Goal: Information Seeking & Learning: Check status

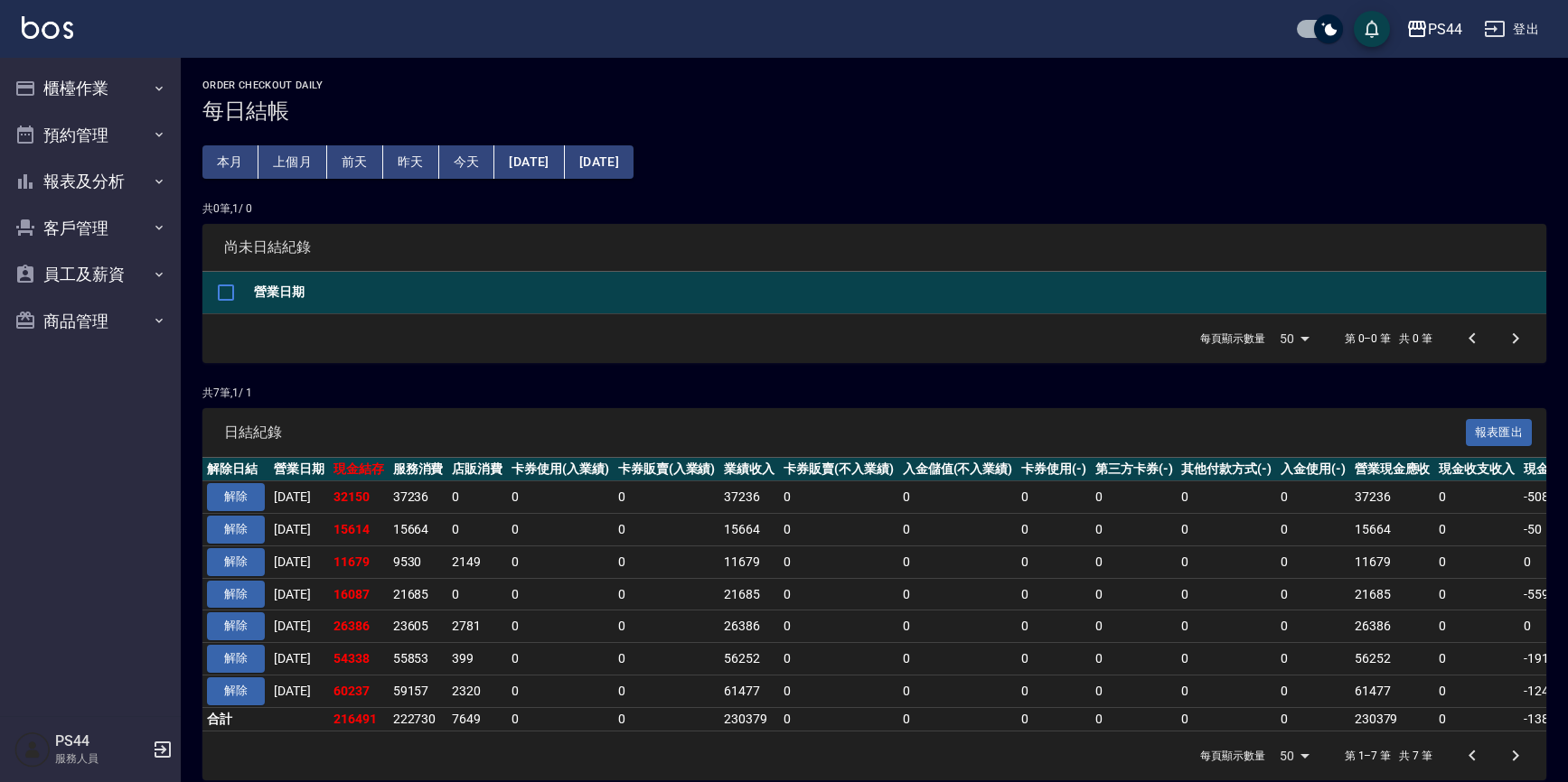
scroll to position [30, 0]
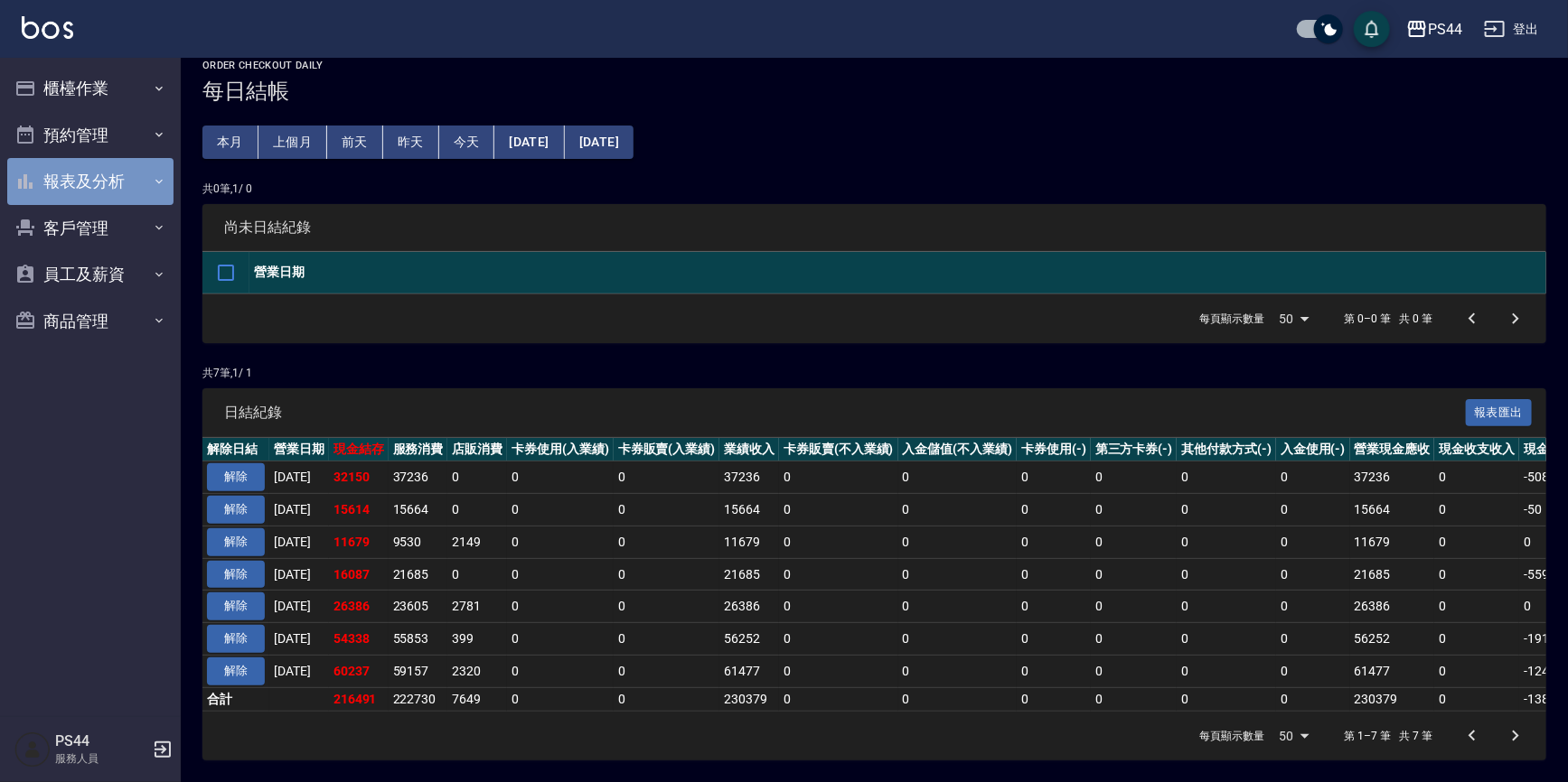
click at [85, 186] on button "報表及分析" at bounding box center [90, 182] width 166 height 47
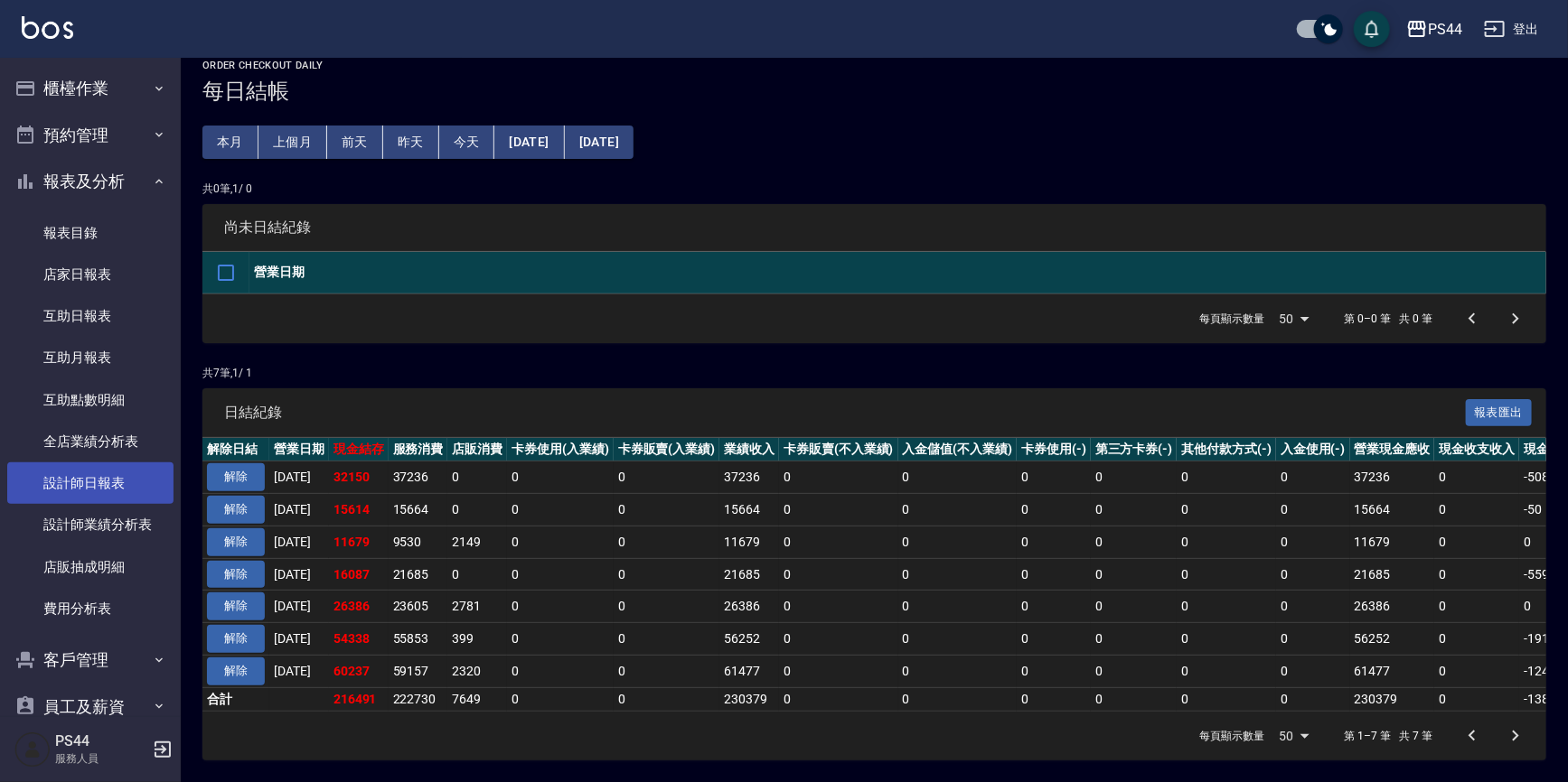
click at [117, 484] on link "設計師日報表" at bounding box center [90, 483] width 166 height 42
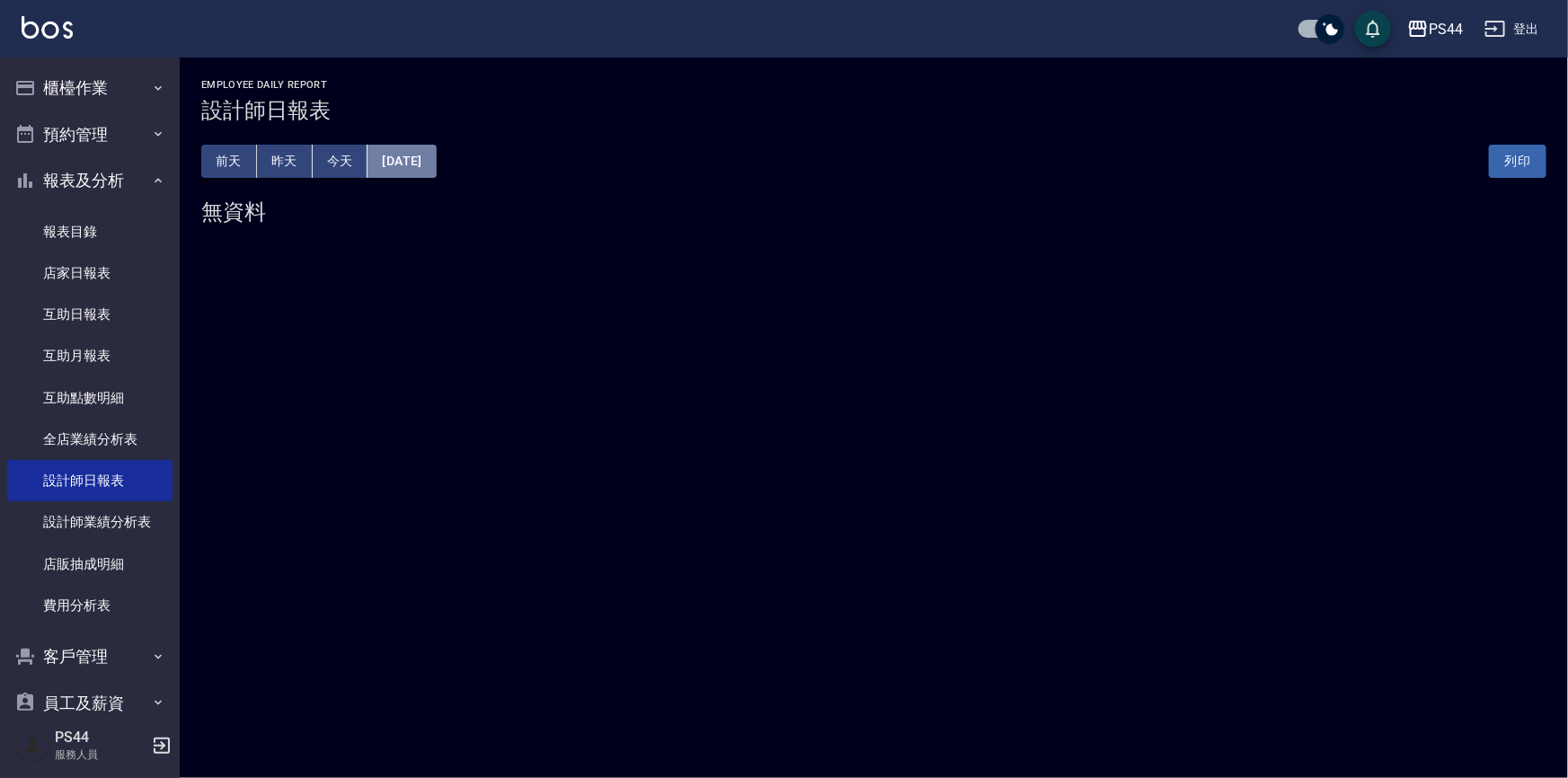
click at [436, 162] on button "[DATE]" at bounding box center [401, 161] width 68 height 34
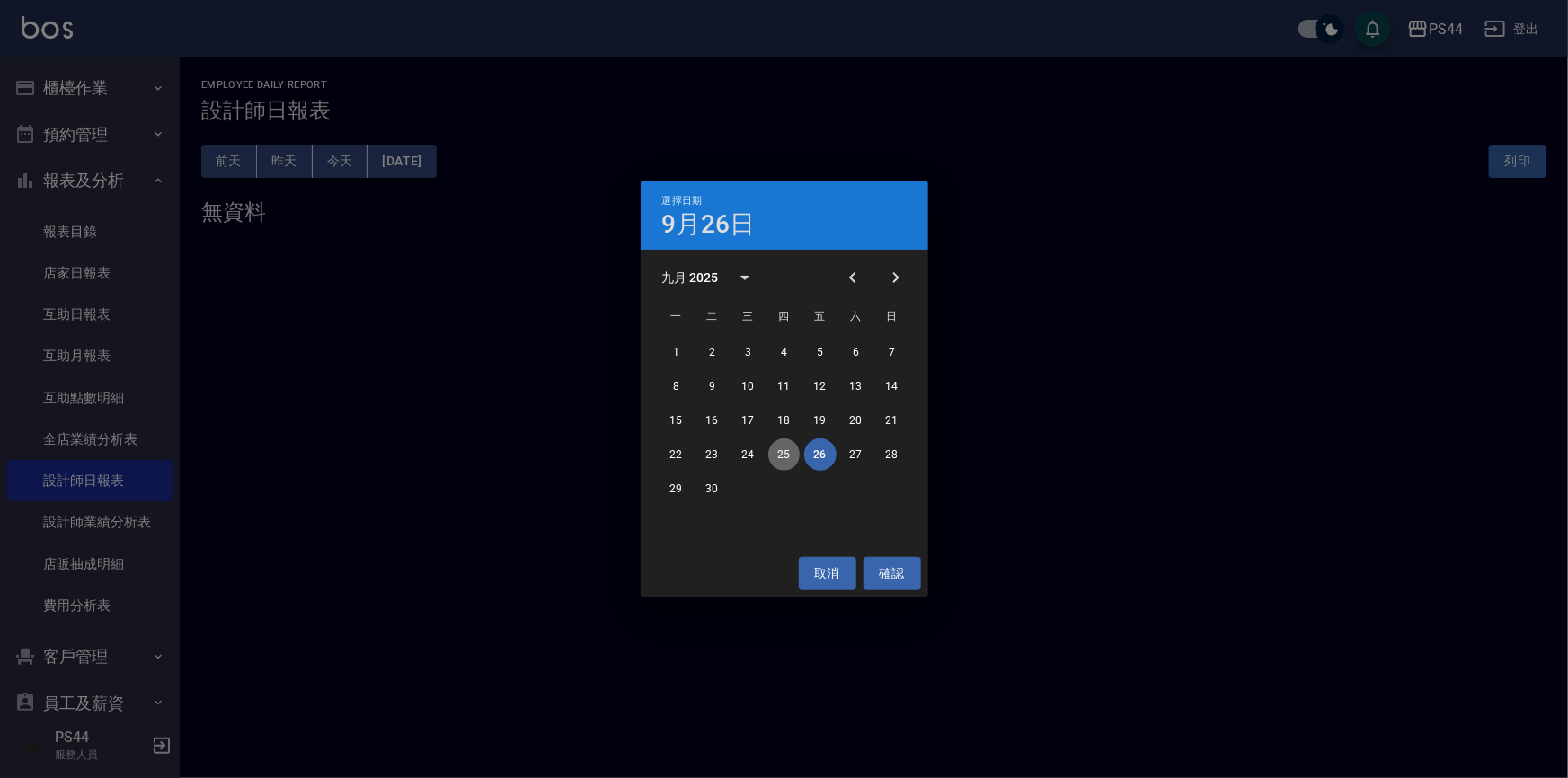
click at [773, 450] on button "25" at bounding box center [784, 455] width 33 height 33
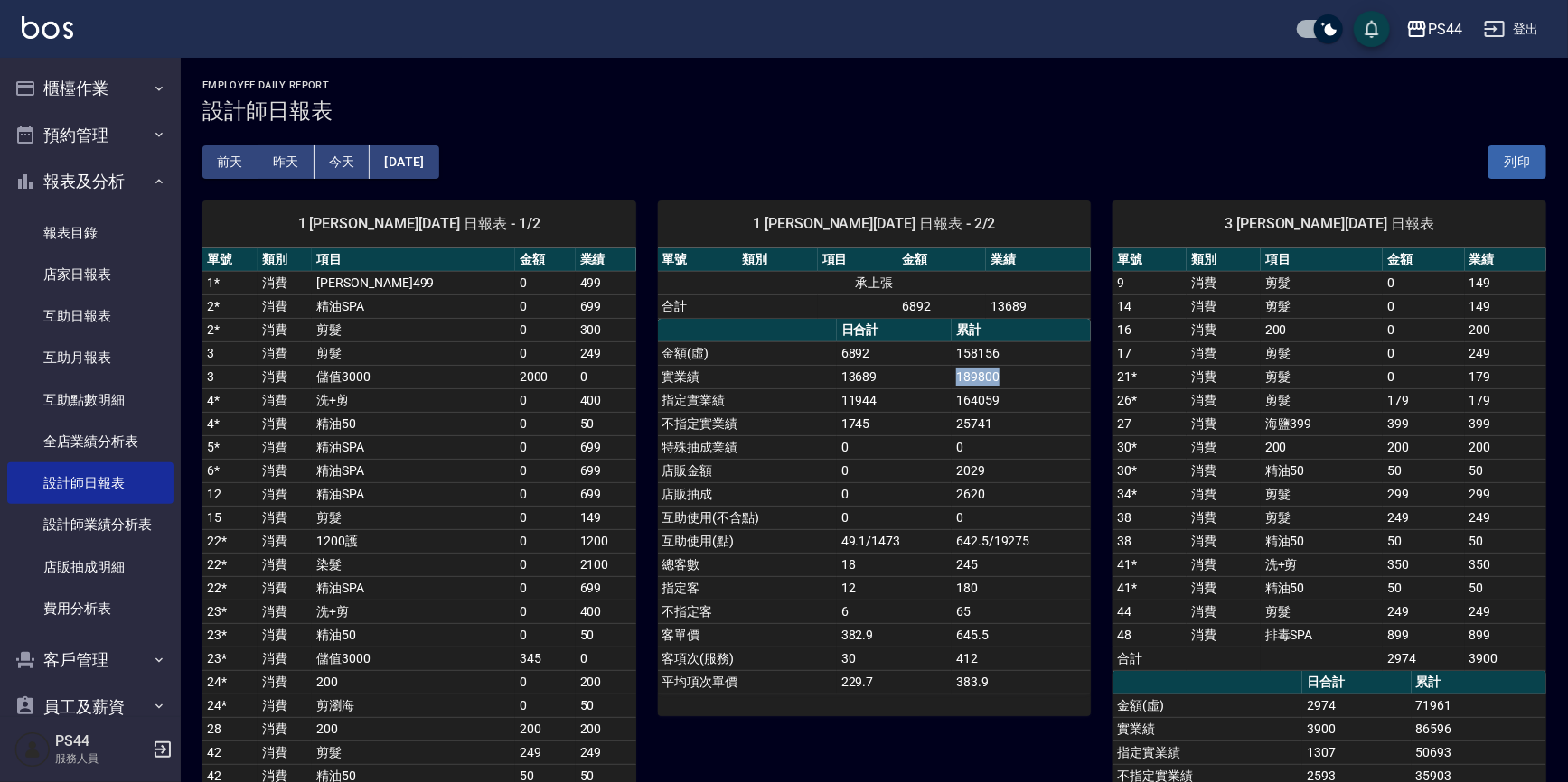
drag, startPoint x: 951, startPoint y: 373, endPoint x: 1002, endPoint y: 373, distance: 51.0
click at [1002, 373] on td "189800" at bounding box center [1021, 377] width 139 height 23
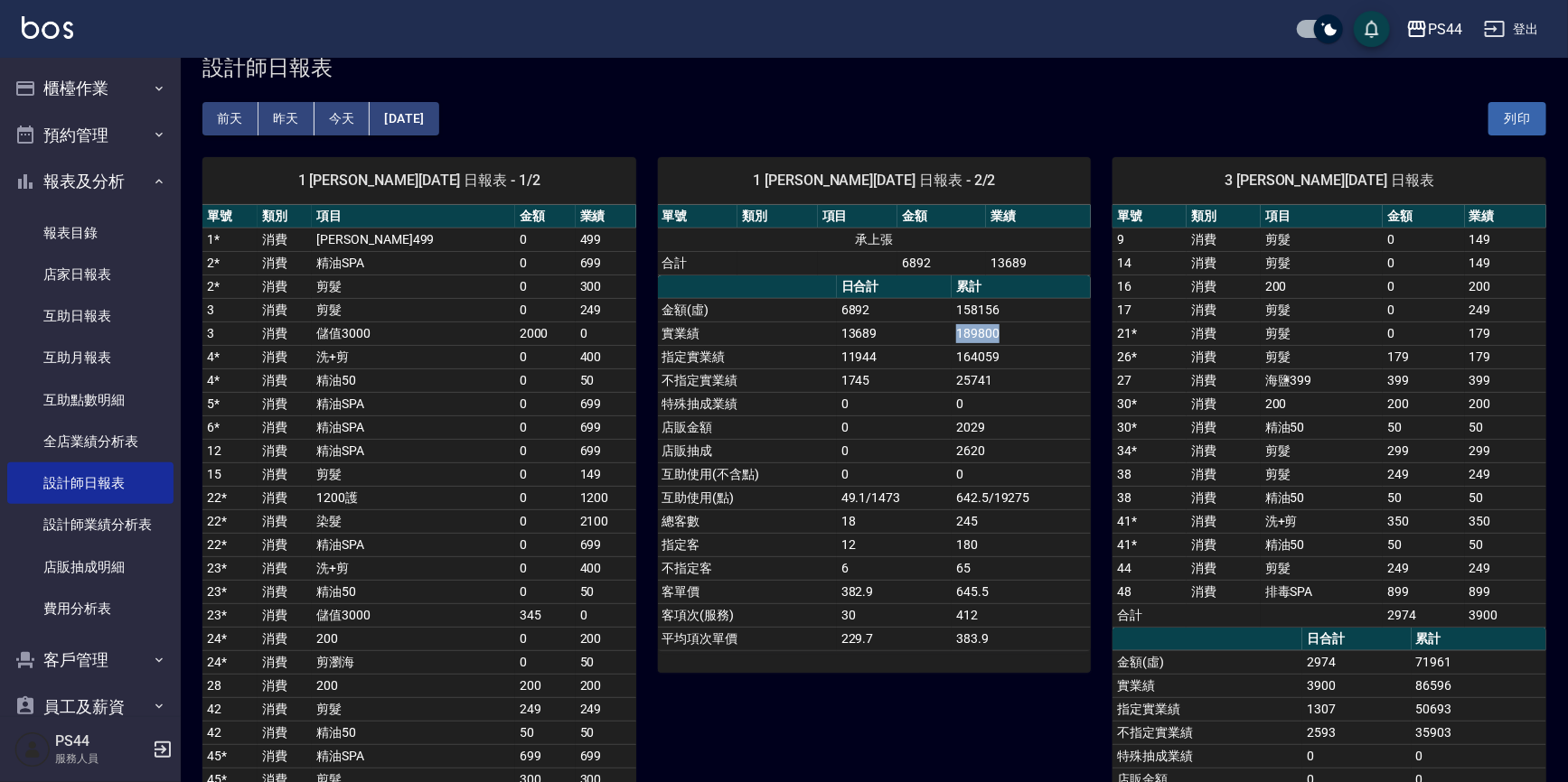
scroll to position [163, 0]
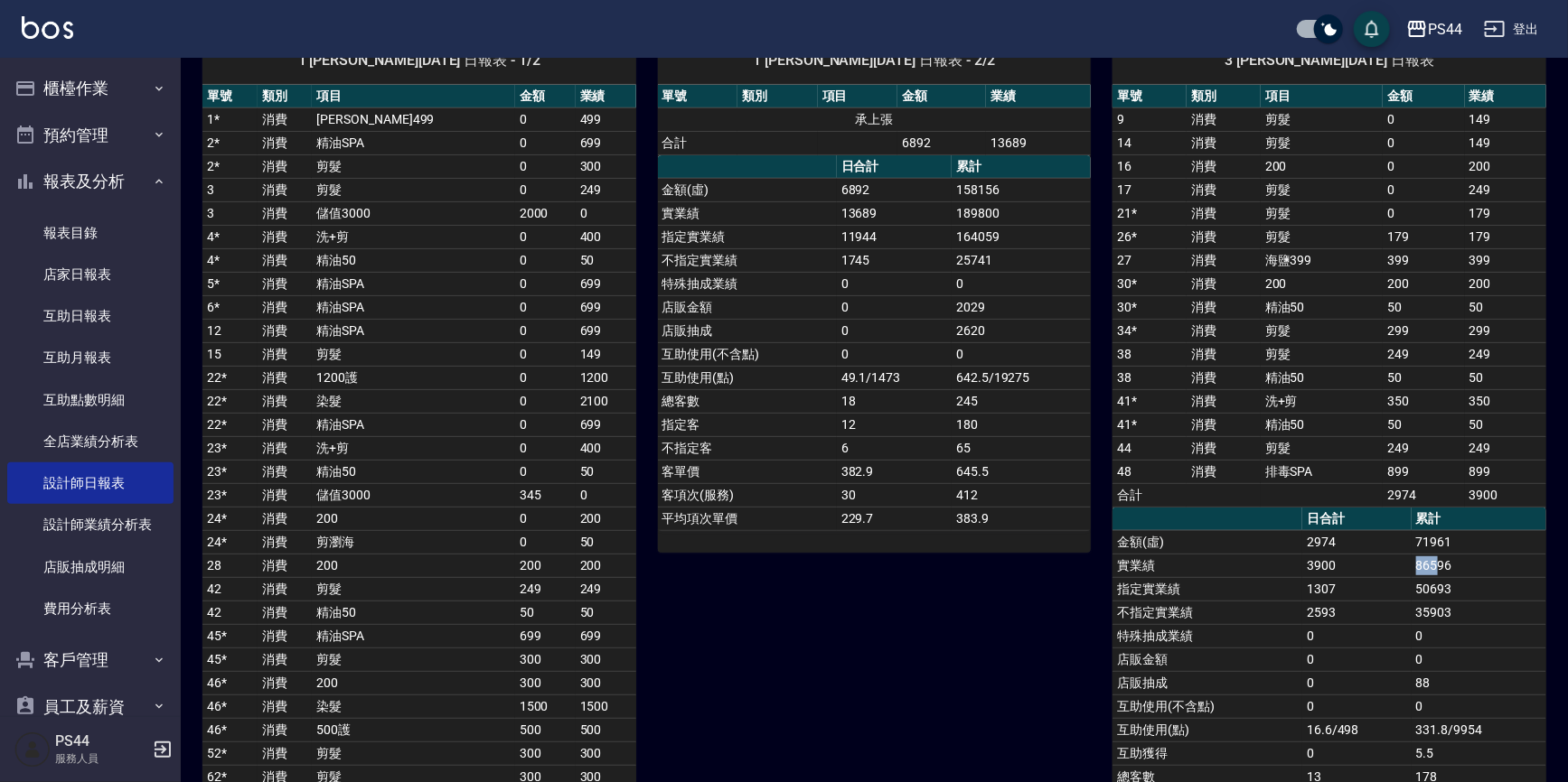
drag, startPoint x: 1414, startPoint y: 561, endPoint x: 1437, endPoint y: 566, distance: 23.5
click at [1435, 566] on td "86596" at bounding box center [1478, 565] width 134 height 23
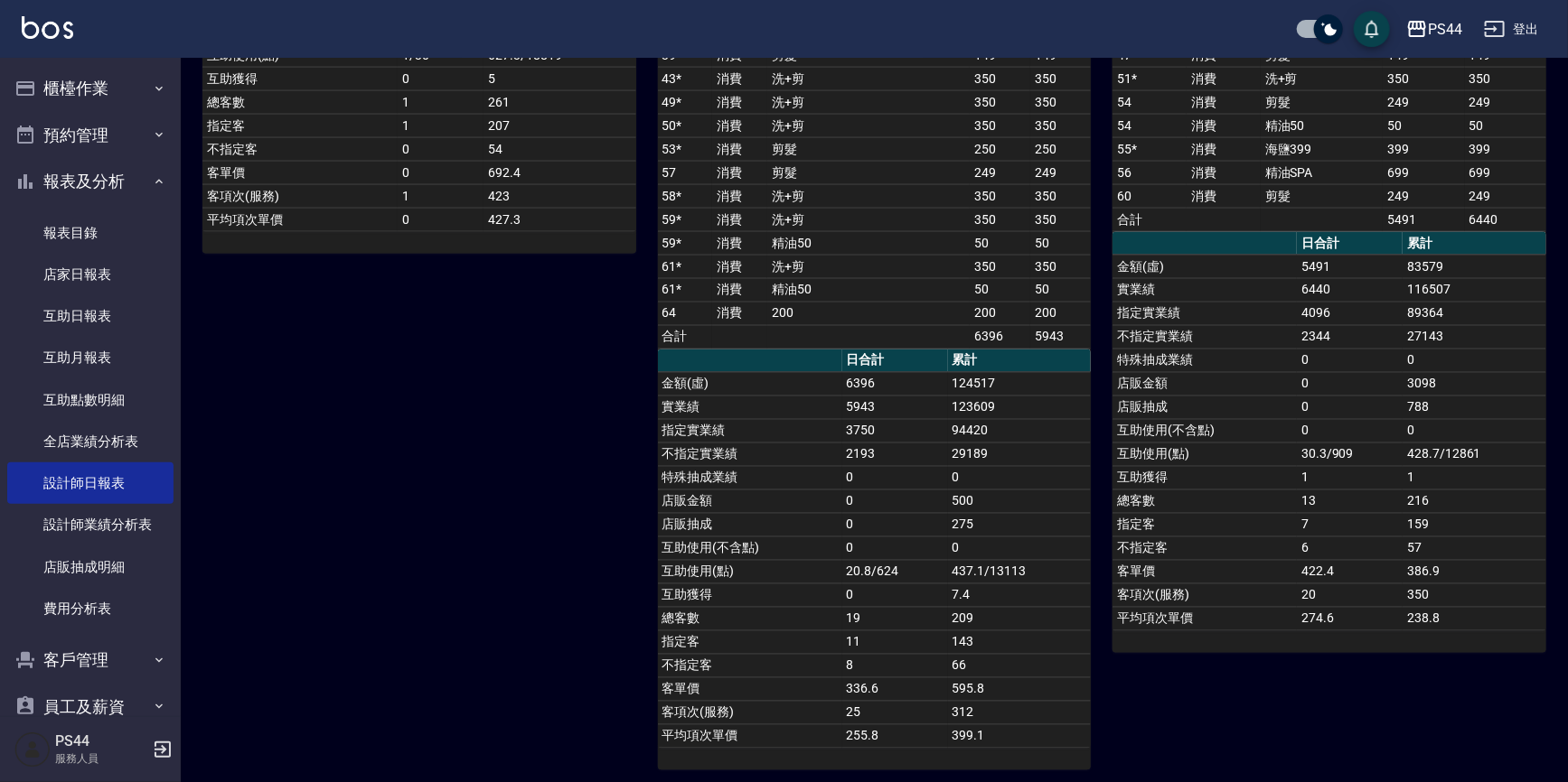
scroll to position [1364, 0]
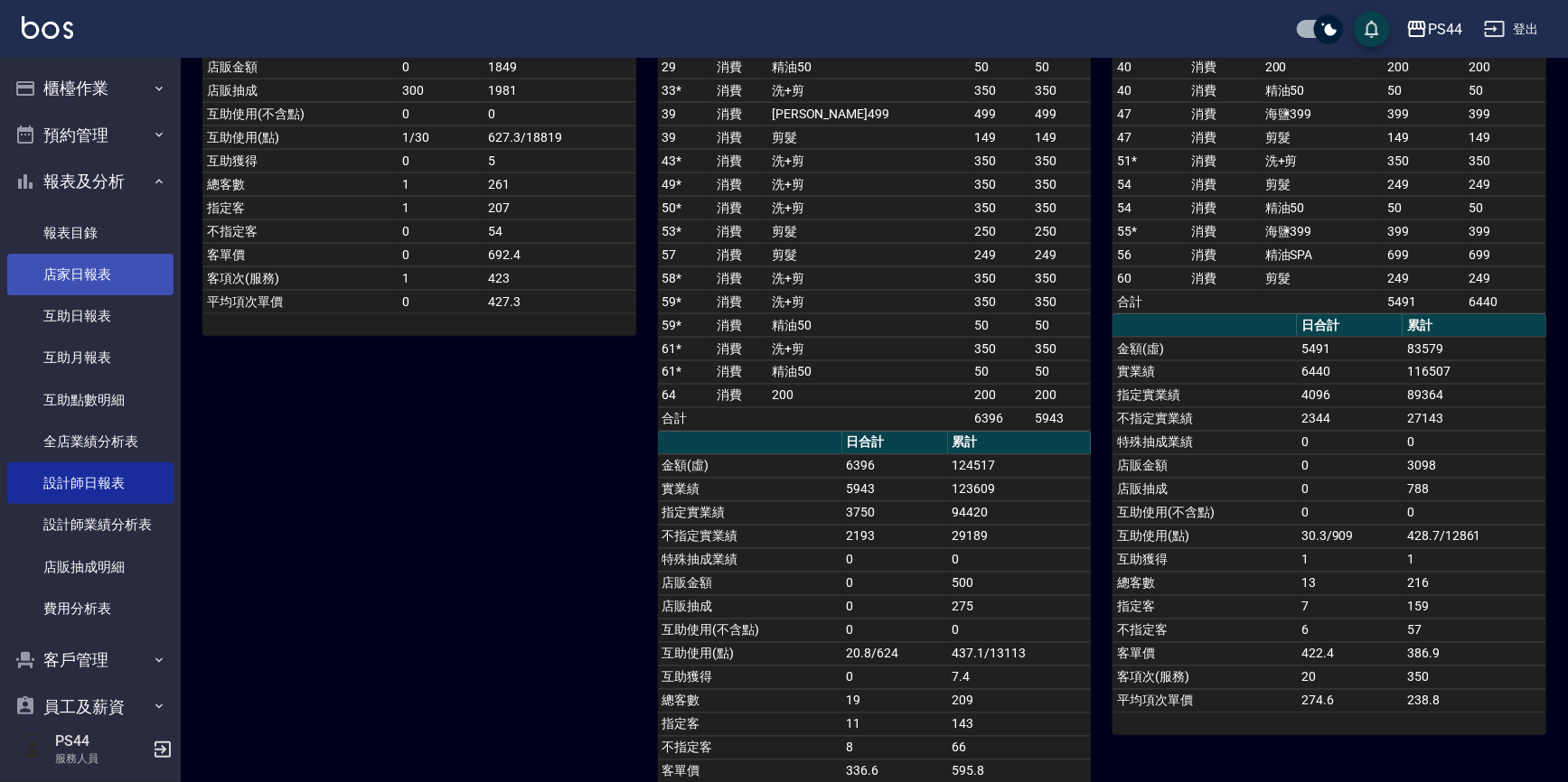
click at [110, 282] on link "店家日報表" at bounding box center [90, 275] width 166 height 42
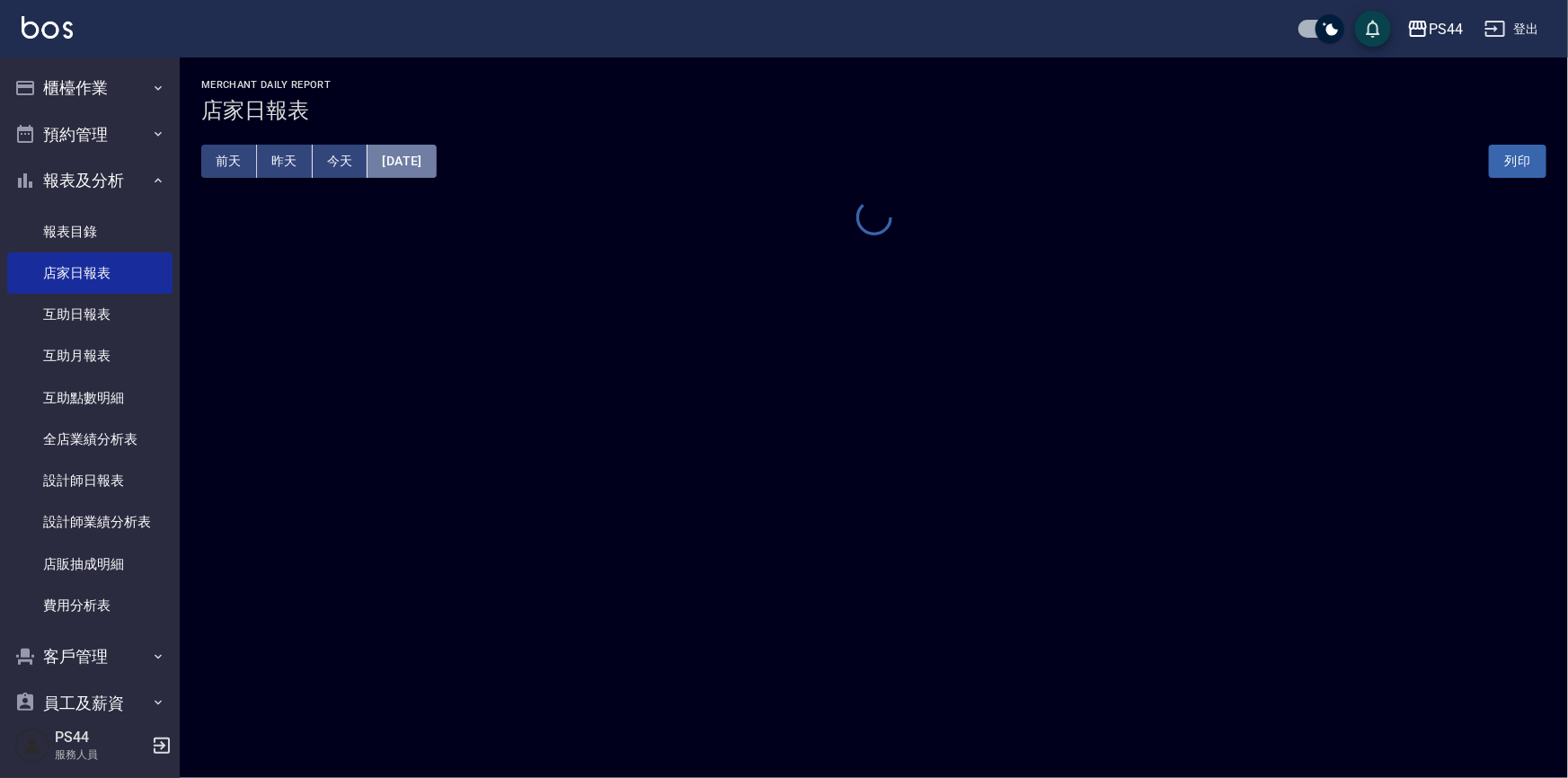
click at [436, 163] on button "[DATE]" at bounding box center [401, 161] width 68 height 34
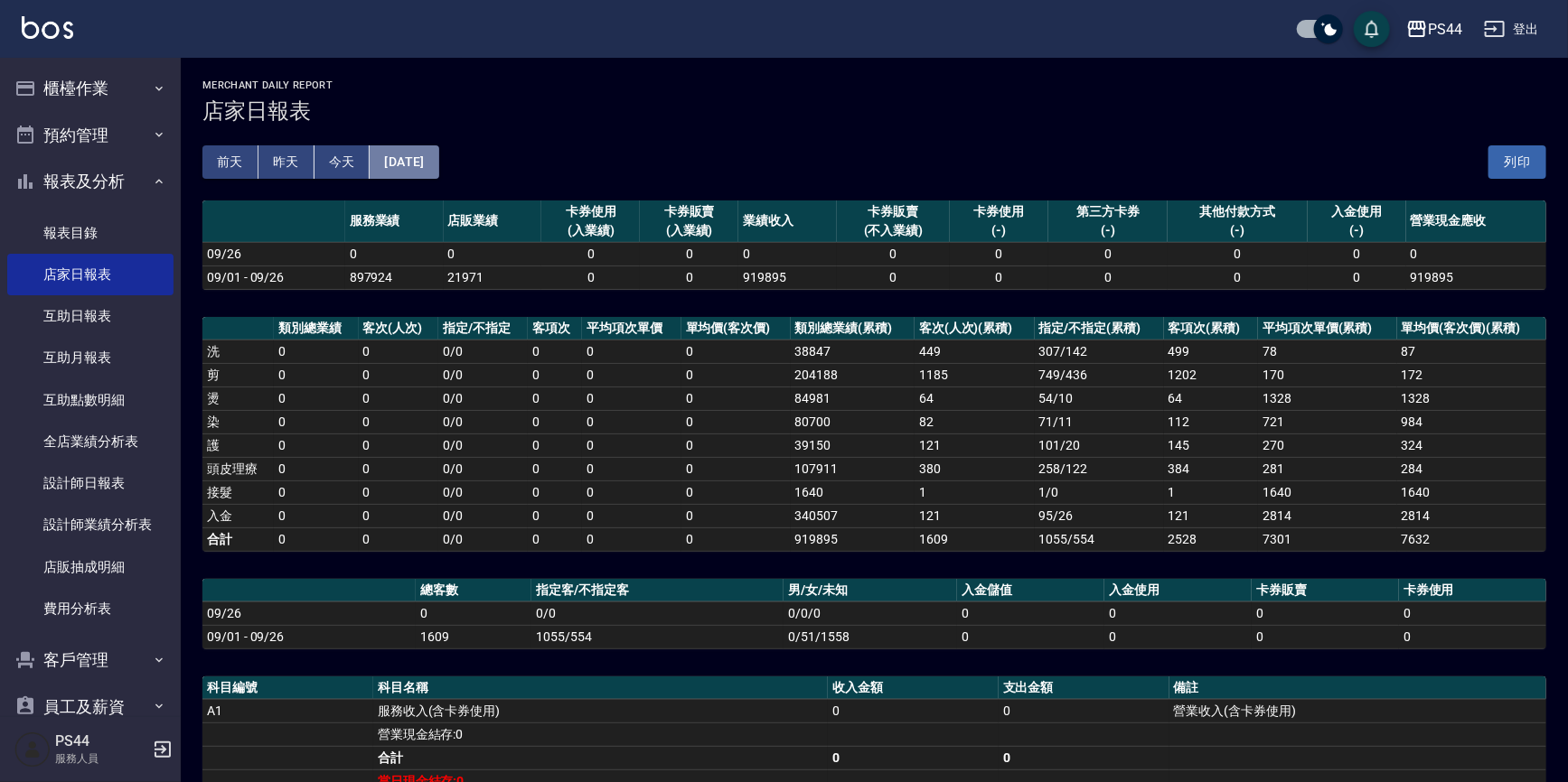
click at [438, 162] on button "[DATE]" at bounding box center [403, 161] width 69 height 34
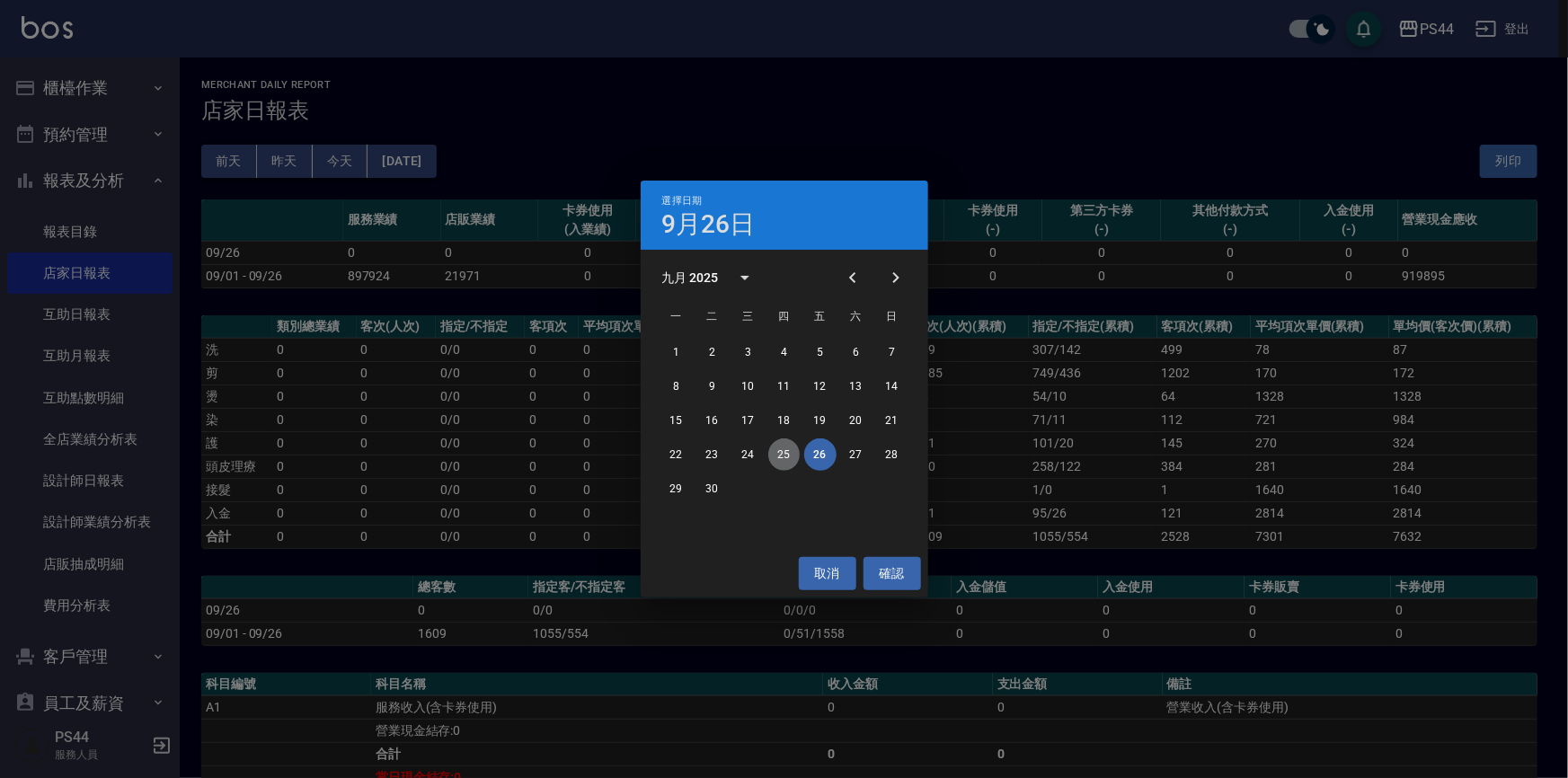
drag, startPoint x: 790, startPoint y: 452, endPoint x: 640, endPoint y: 419, distance: 153.6
click at [790, 451] on button "25" at bounding box center [784, 455] width 33 height 33
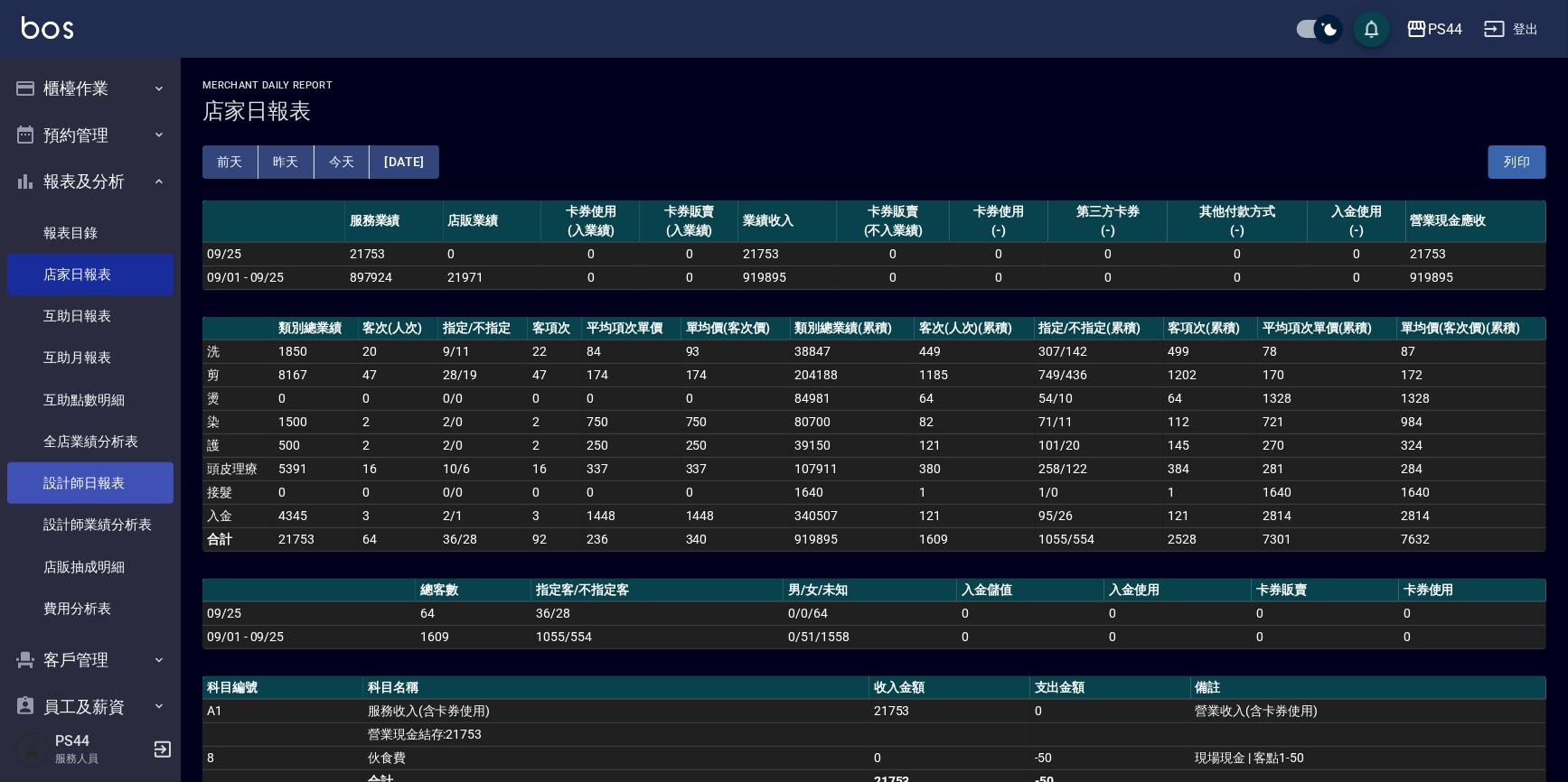
click at [123, 487] on link "設計師日報表" at bounding box center [90, 483] width 166 height 42
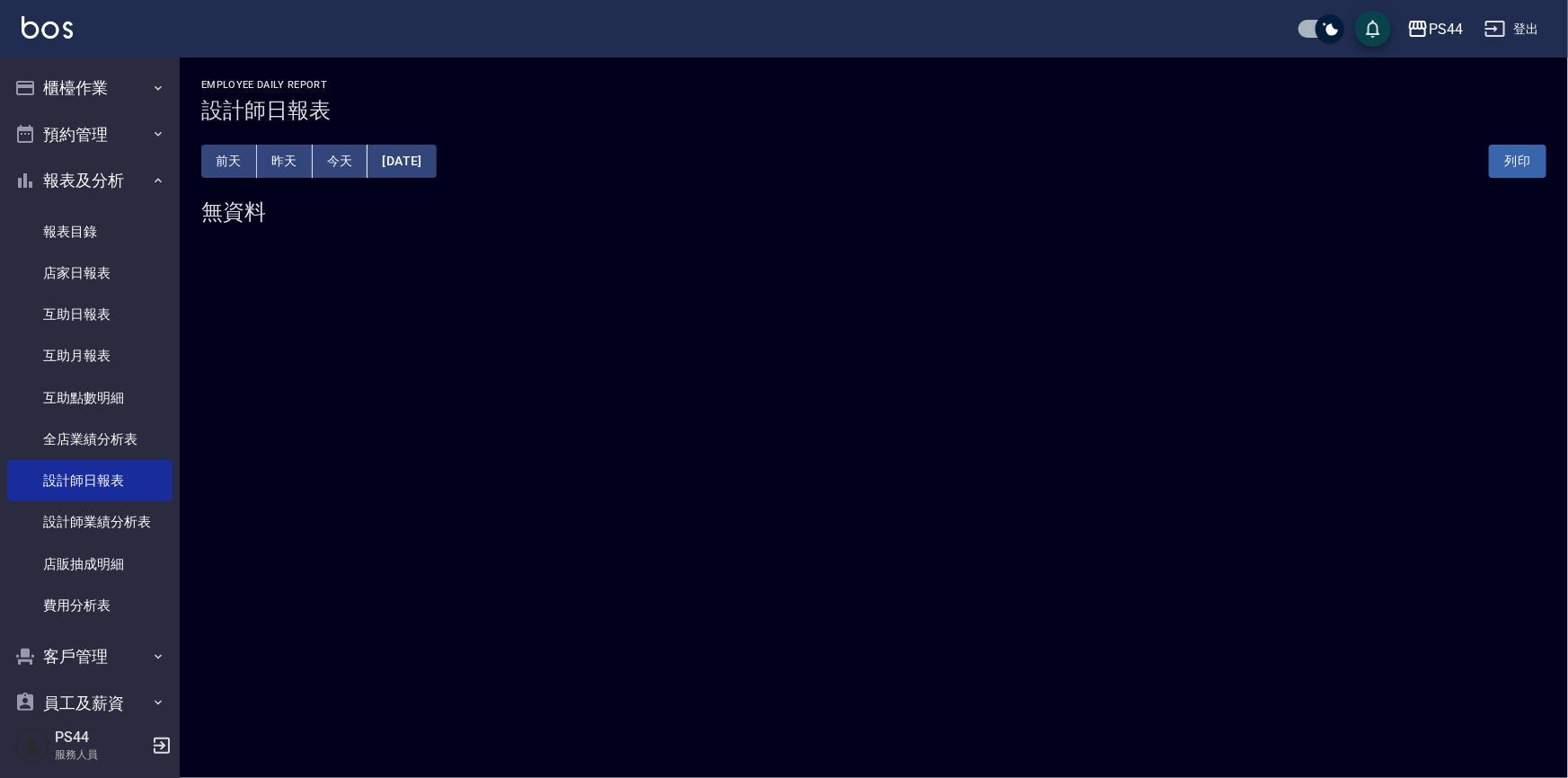
click at [436, 168] on button "[DATE]" at bounding box center [401, 161] width 68 height 34
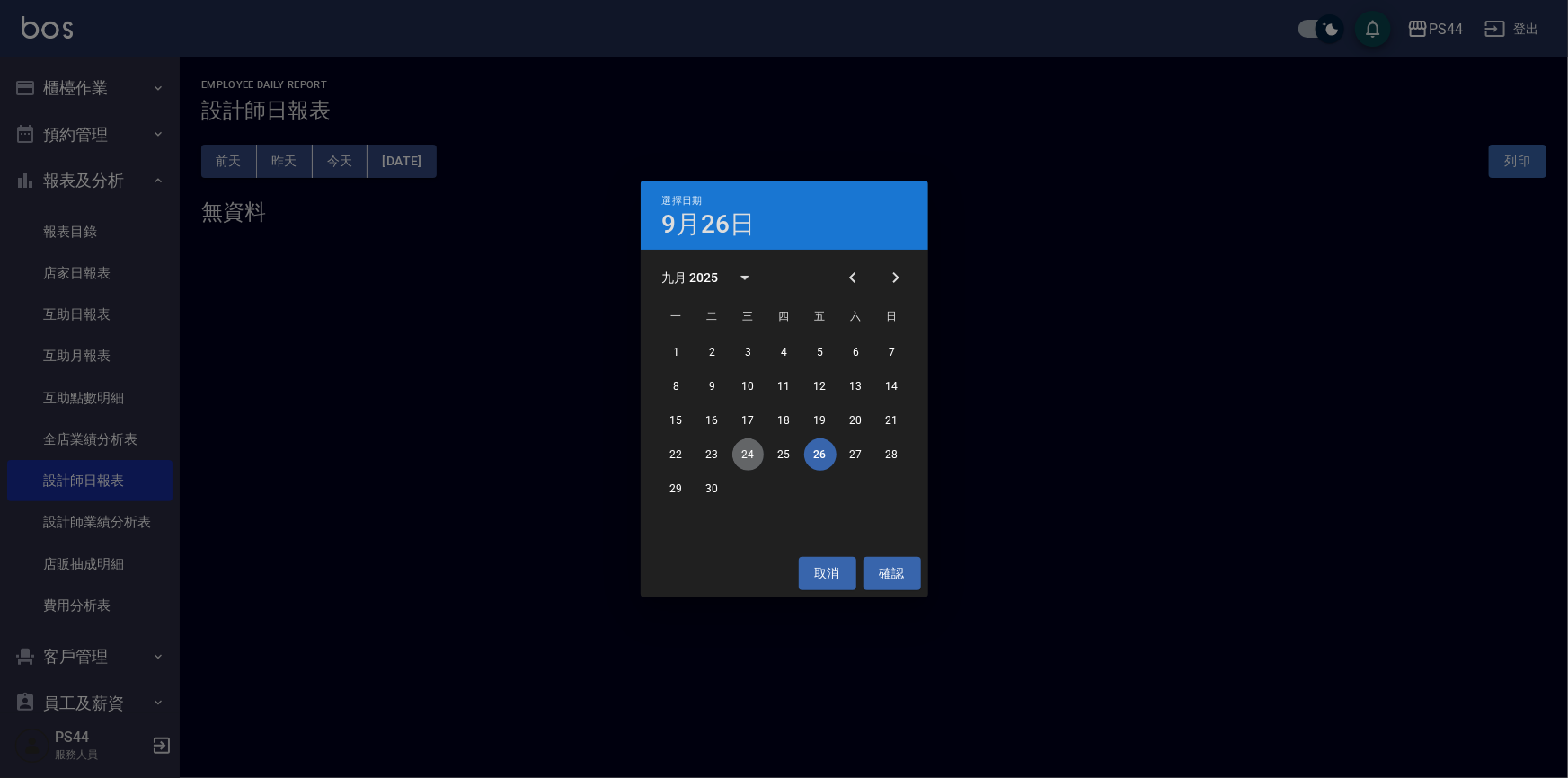
click at [751, 447] on button "24" at bounding box center [749, 455] width 33 height 33
